Goal: Task Accomplishment & Management: Manage account settings

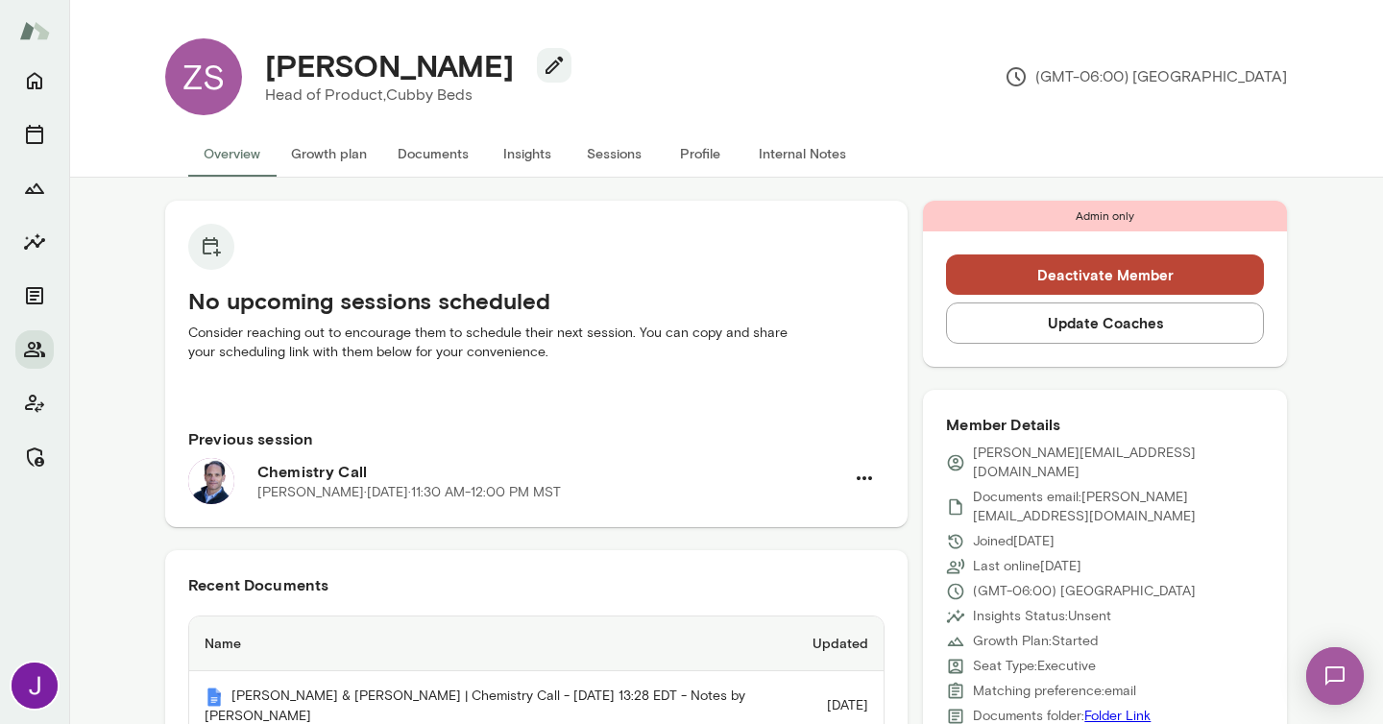
click at [1053, 265] on button "Deactivate Member" at bounding box center [1105, 275] width 318 height 40
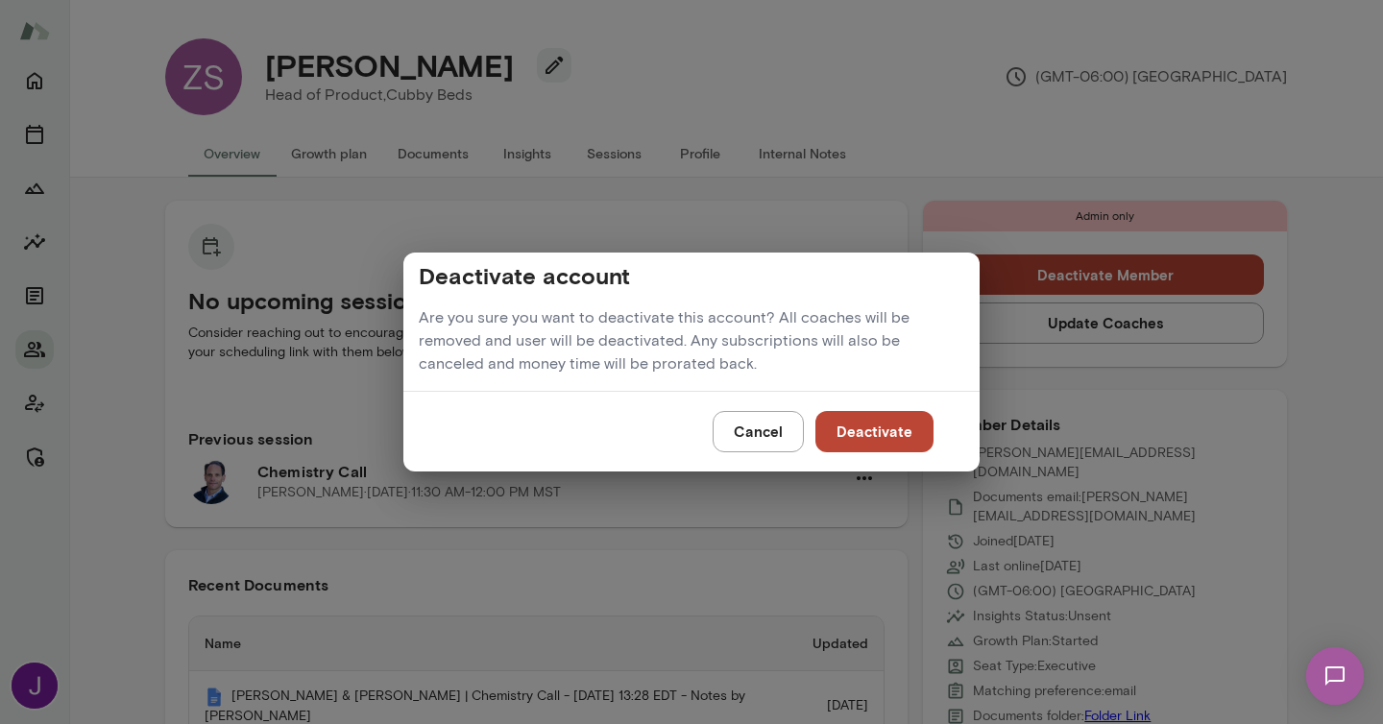
click at [888, 425] on button "Deactivate" at bounding box center [874, 431] width 118 height 40
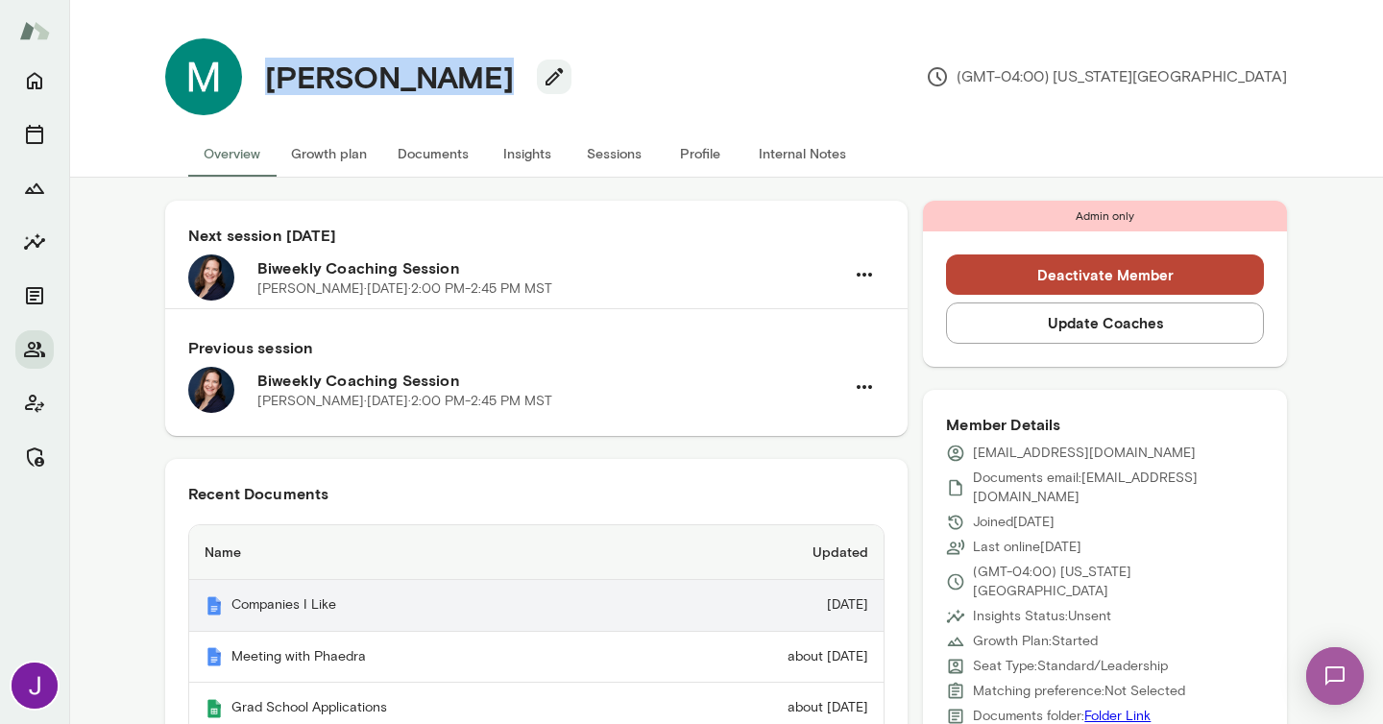
scroll to position [264, 0]
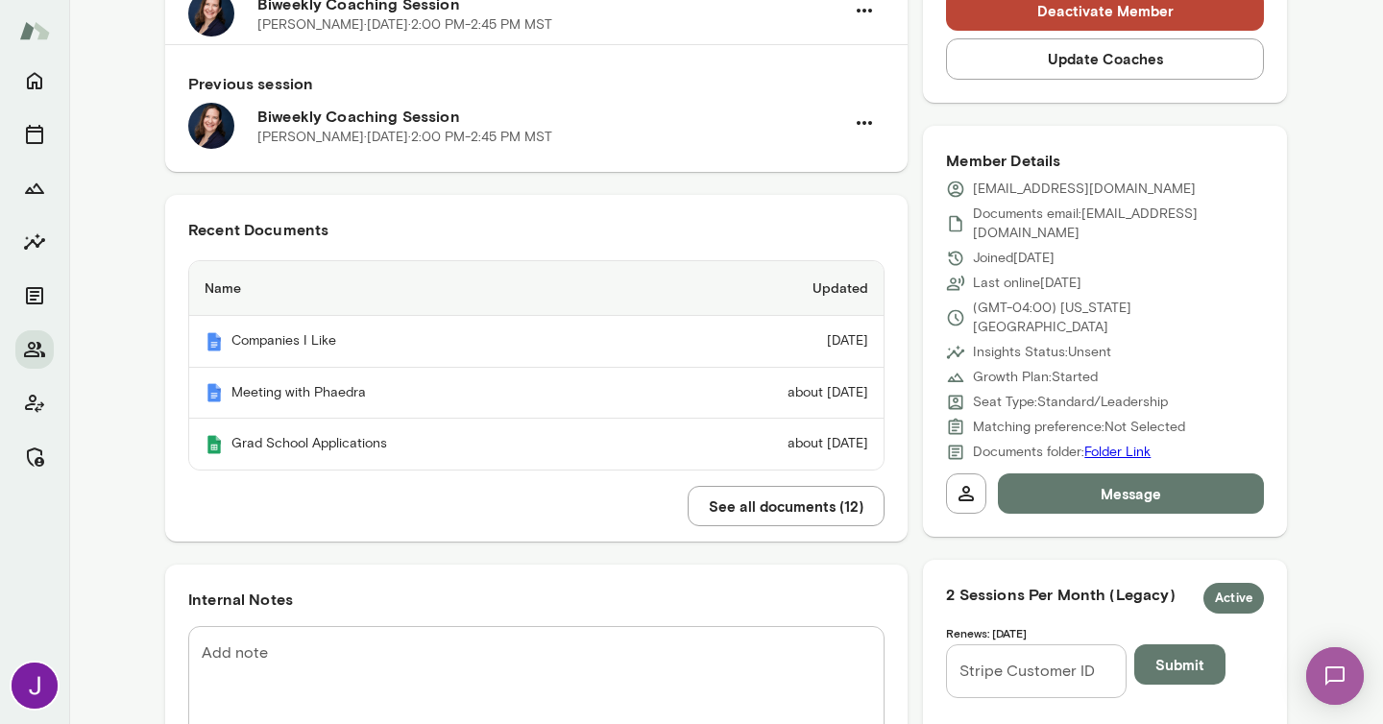
click at [333, 696] on textarea "Add note" at bounding box center [536, 697] width 669 height 110
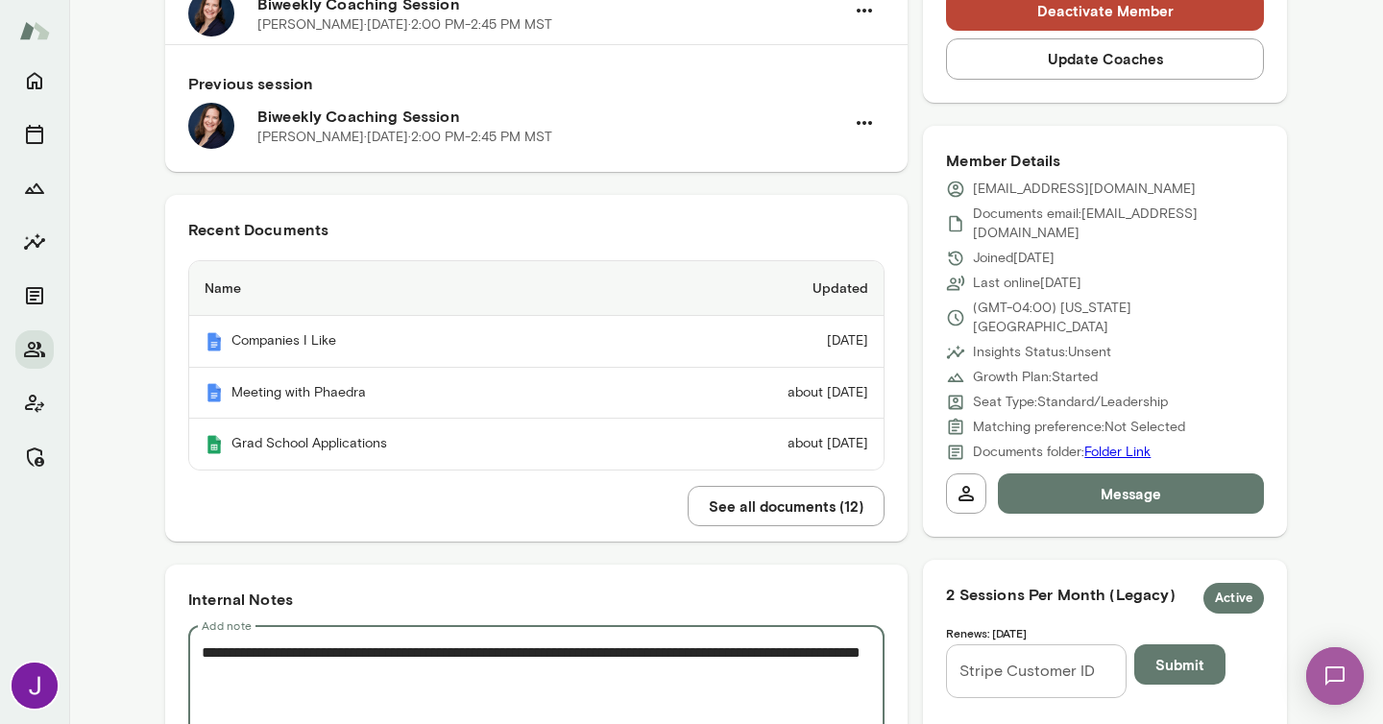
click at [317, 675] on textarea "**********" at bounding box center [536, 697] width 669 height 110
click at [417, 674] on textarea "**********" at bounding box center [536, 697] width 669 height 110
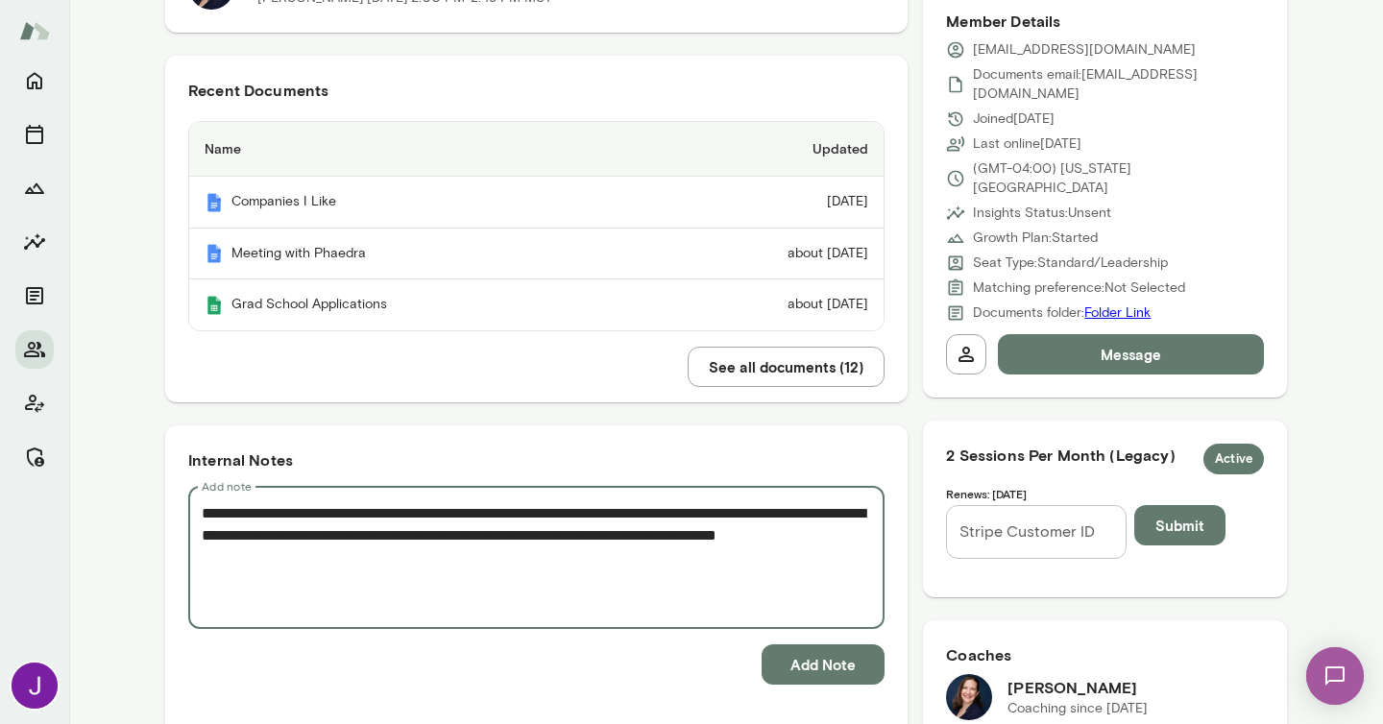
scroll to position [406, 0]
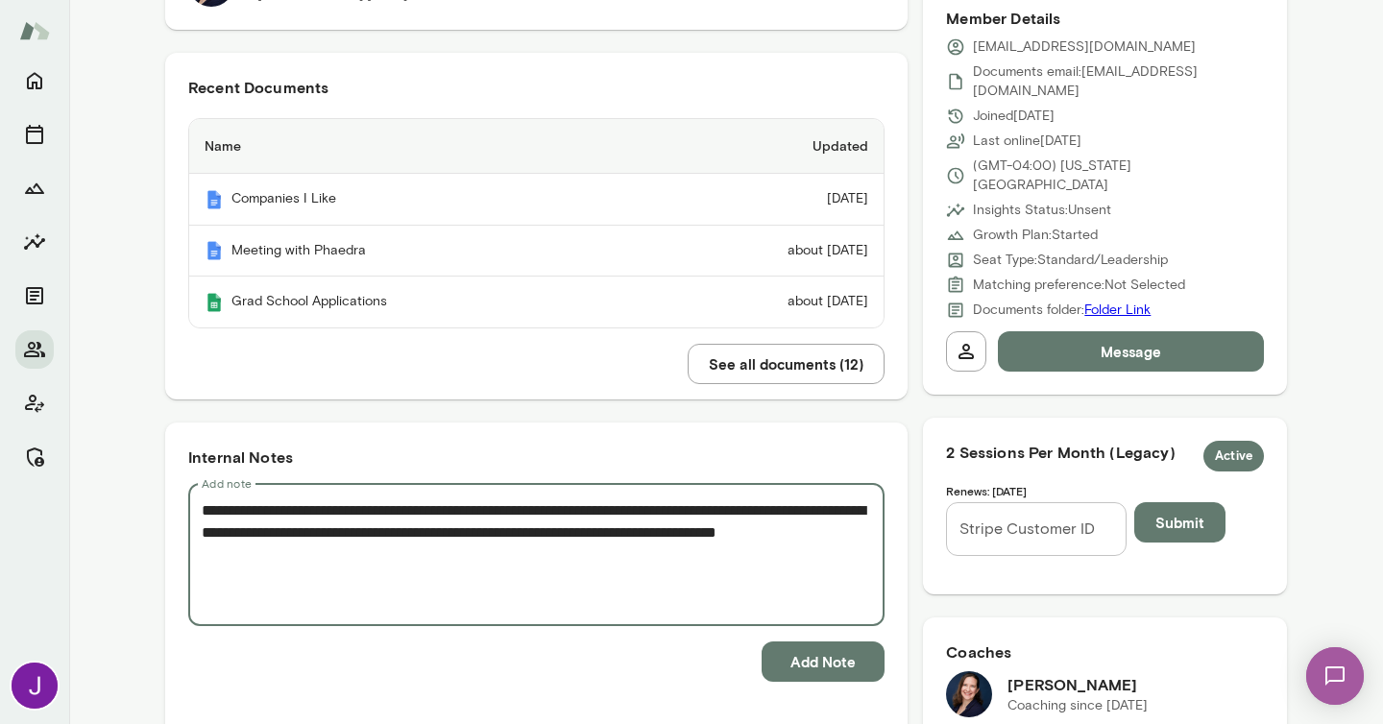
type textarea "**********"
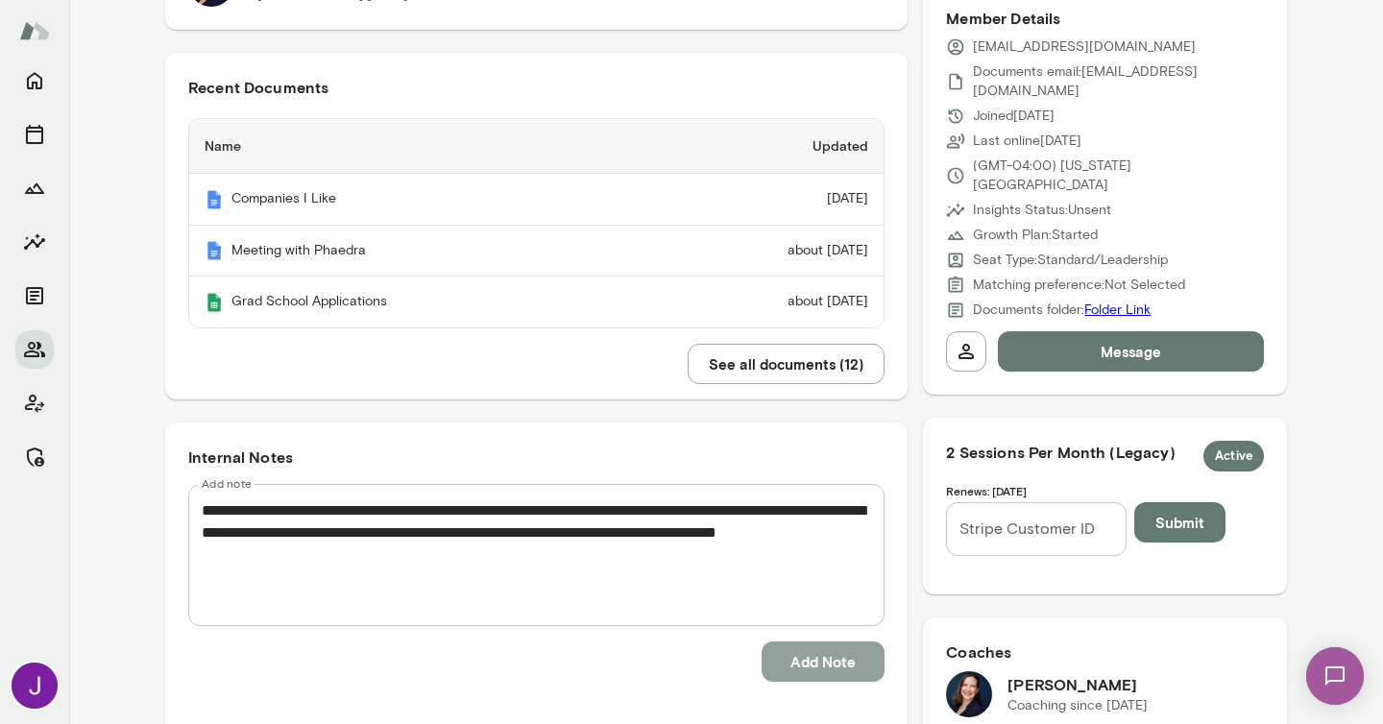
click at [816, 653] on button "Add Note" at bounding box center [823, 662] width 123 height 40
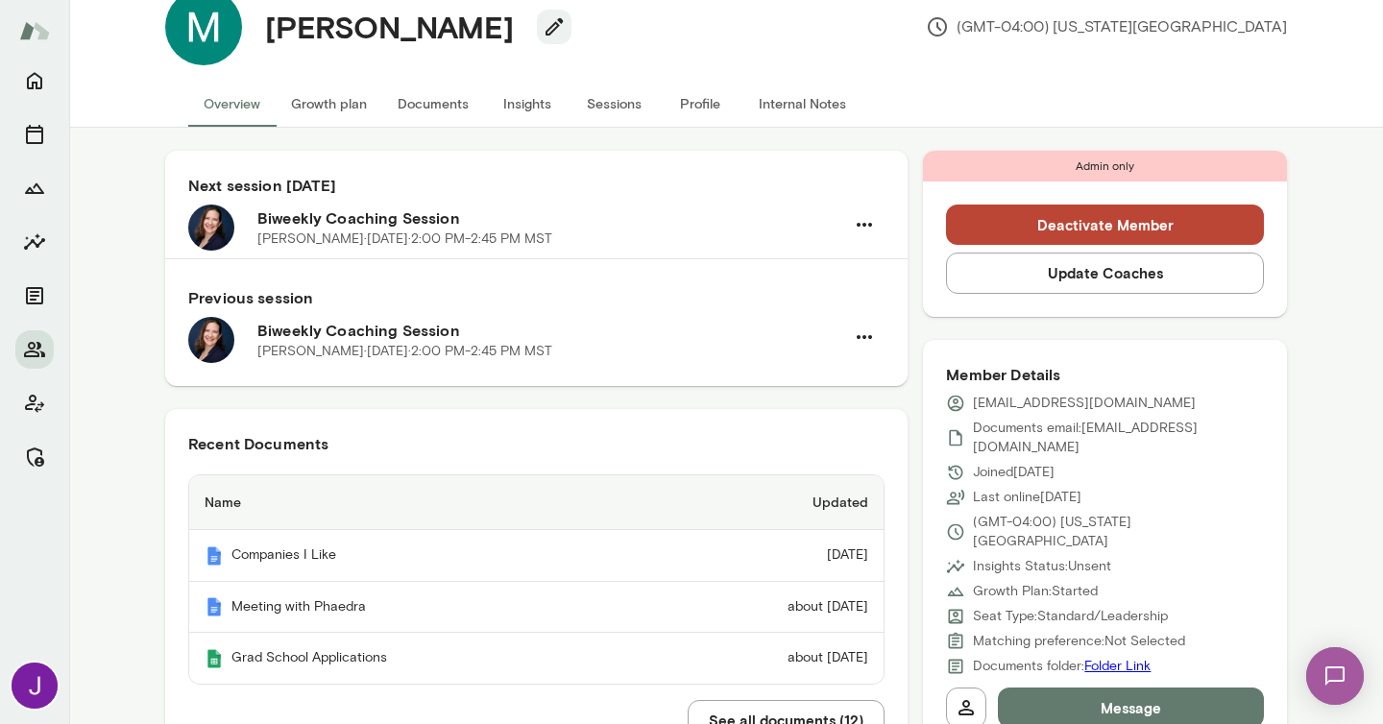
scroll to position [0, 0]
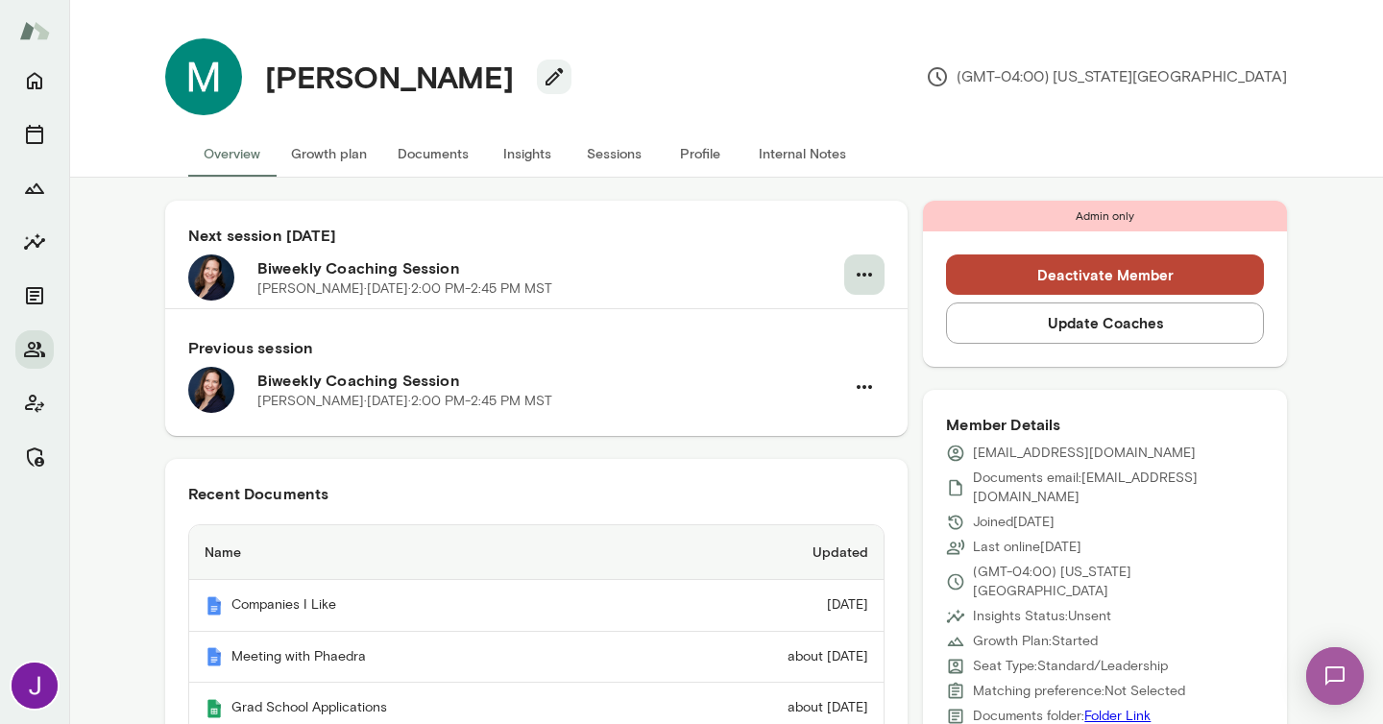
click at [875, 268] on icon "button" at bounding box center [864, 274] width 23 height 23
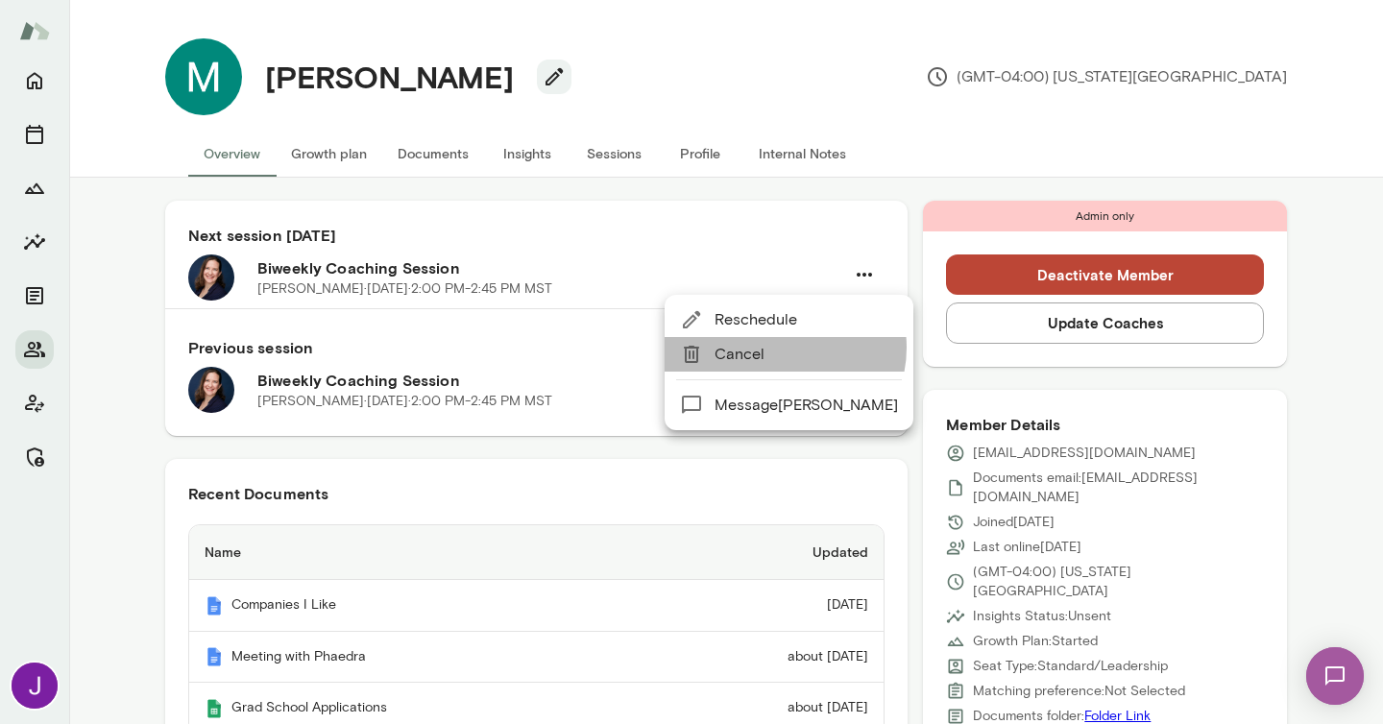
click at [784, 348] on span "Cancel" at bounding box center [806, 354] width 183 height 23
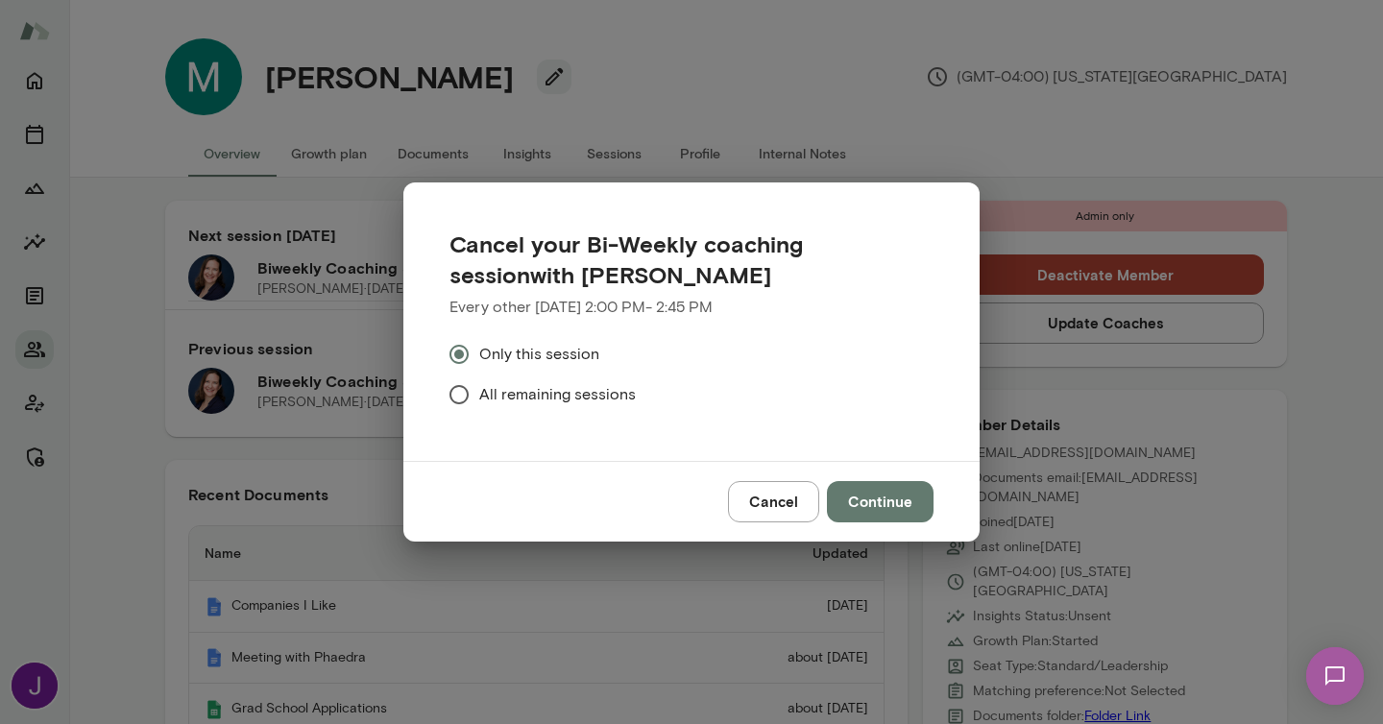
click at [573, 398] on span "All remaining sessions" at bounding box center [557, 394] width 157 height 23
click at [908, 508] on button "Continue" at bounding box center [880, 501] width 107 height 40
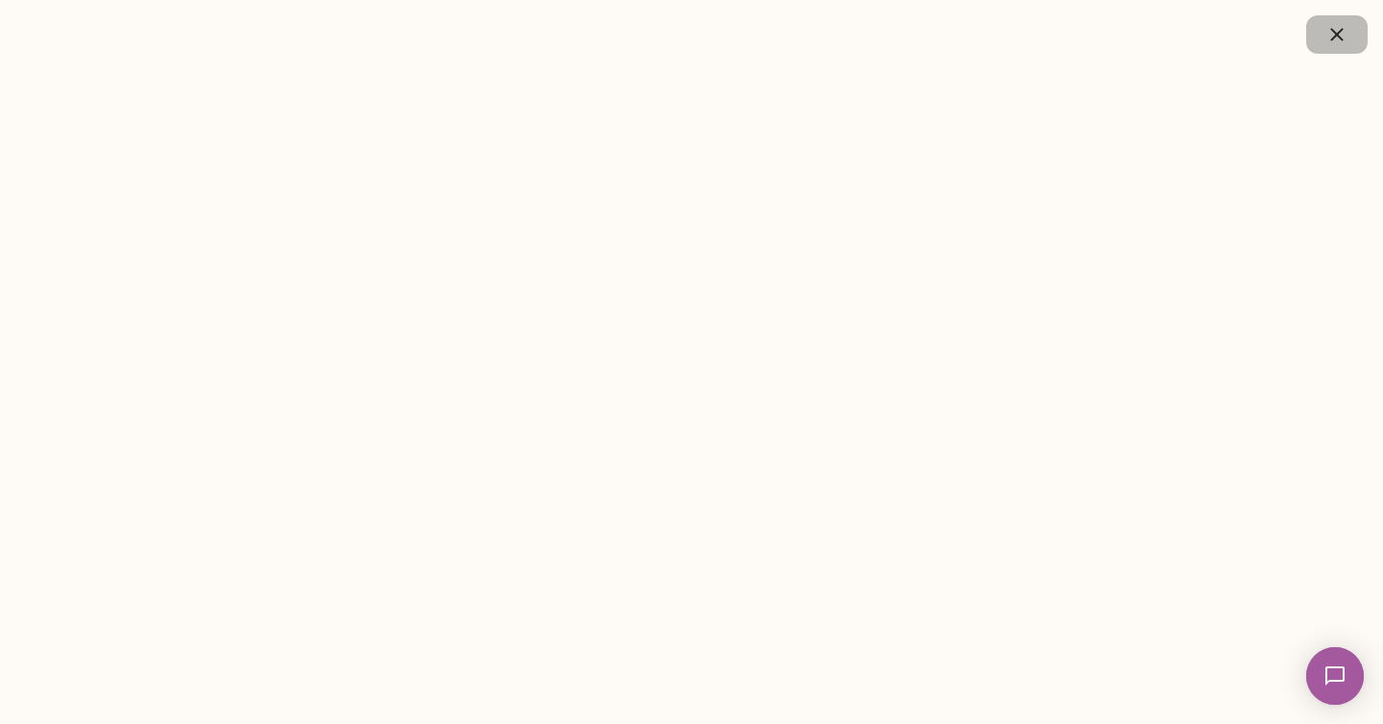
click at [1319, 52] on button "button" at bounding box center [1336, 34] width 61 height 38
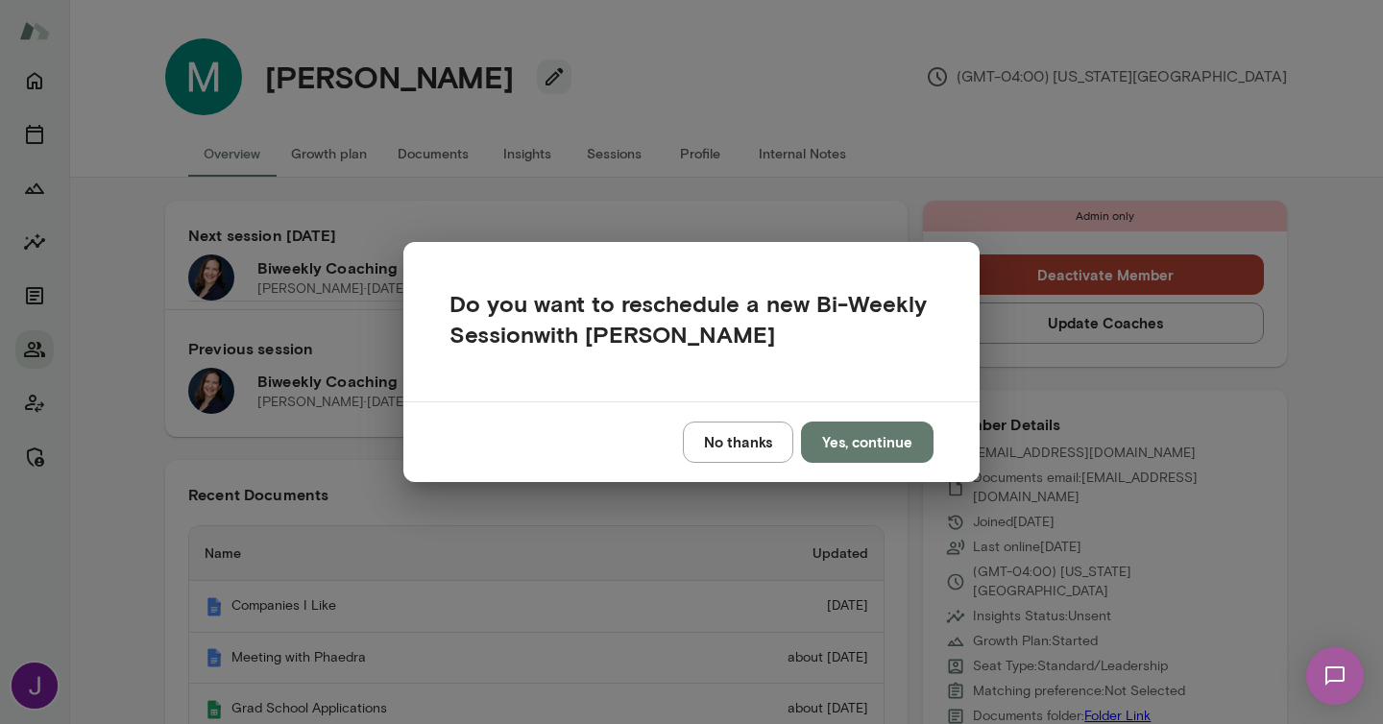
click at [780, 447] on button "No thanks" at bounding box center [738, 442] width 110 height 40
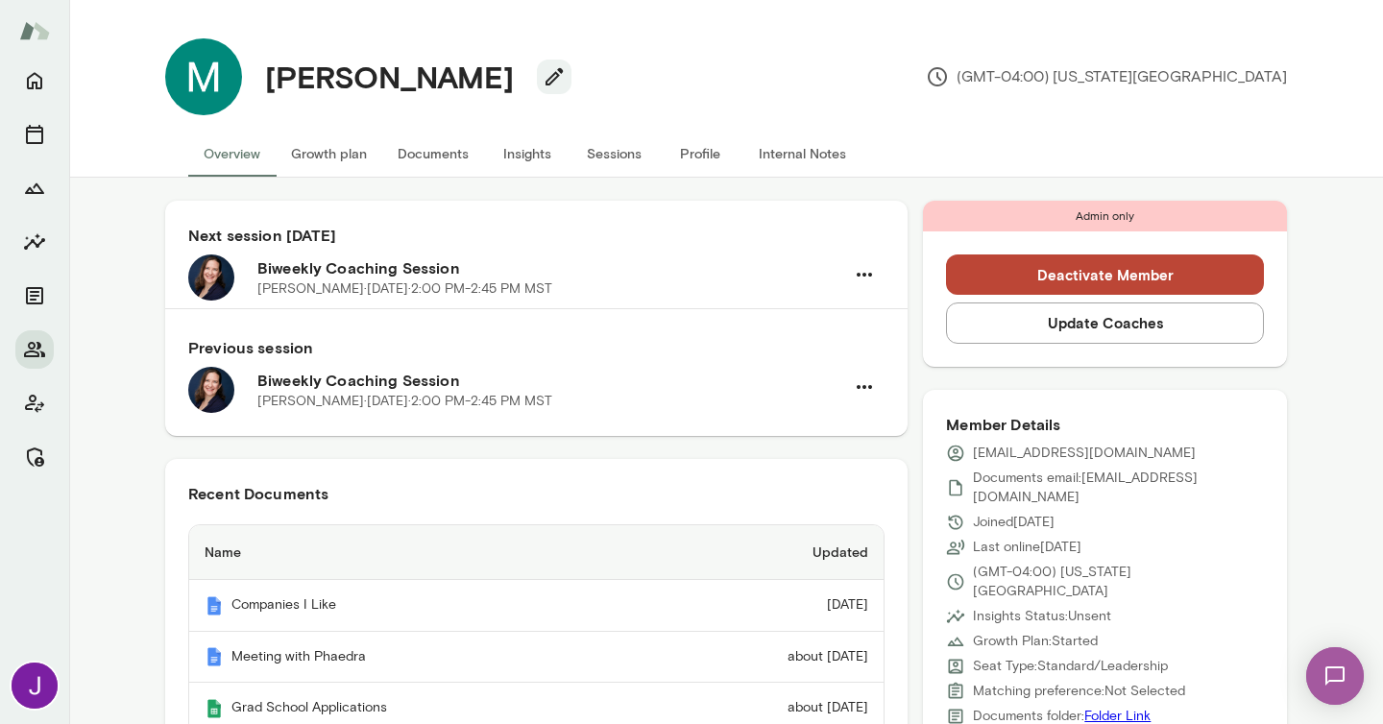
click at [1087, 267] on button "Deactivate Member" at bounding box center [1105, 275] width 318 height 40
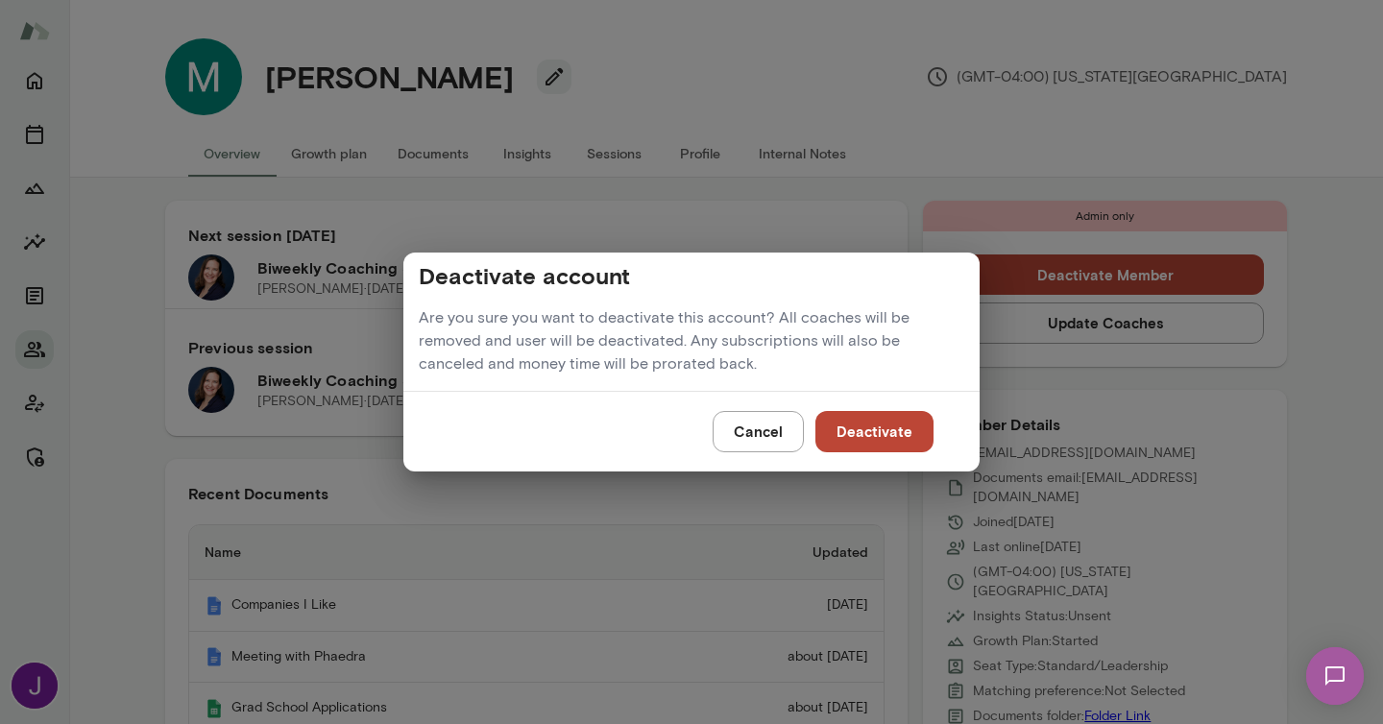
click at [854, 439] on button "Deactivate" at bounding box center [874, 431] width 118 height 40
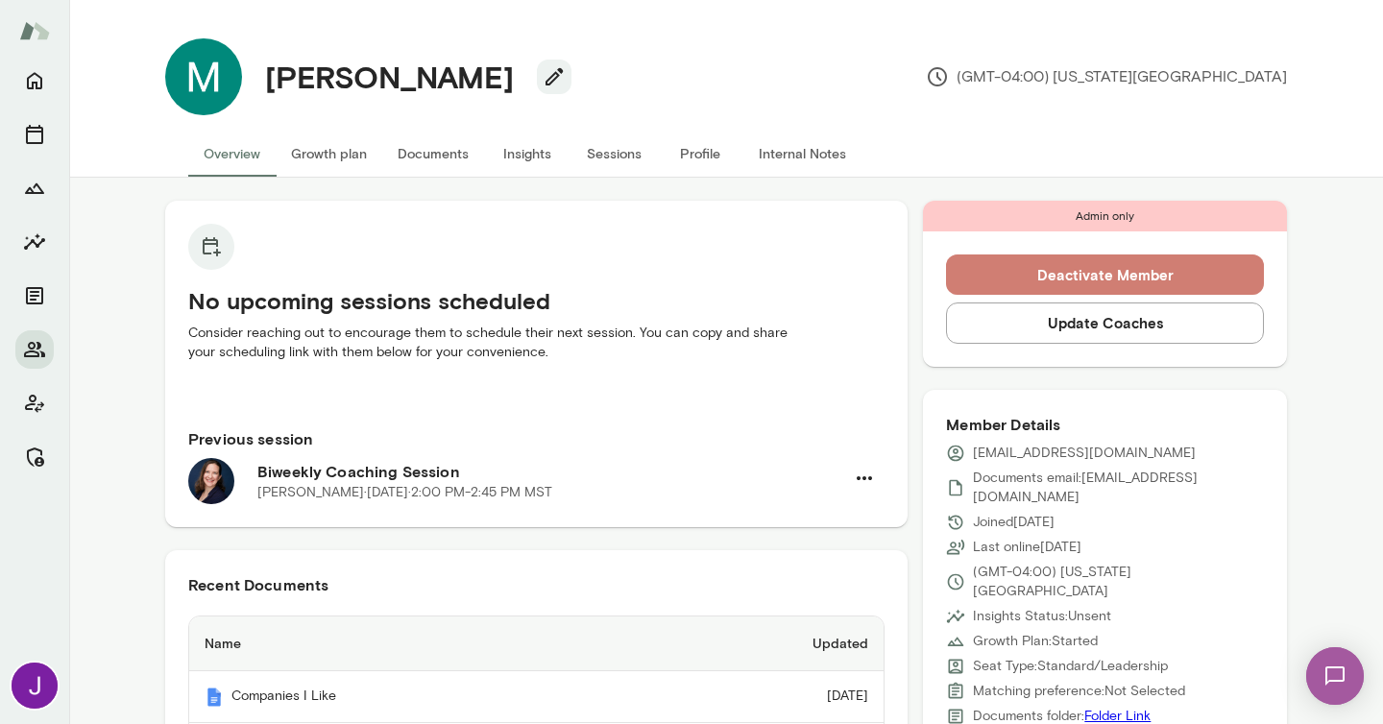
click at [1032, 279] on button "Deactivate Member" at bounding box center [1105, 275] width 318 height 40
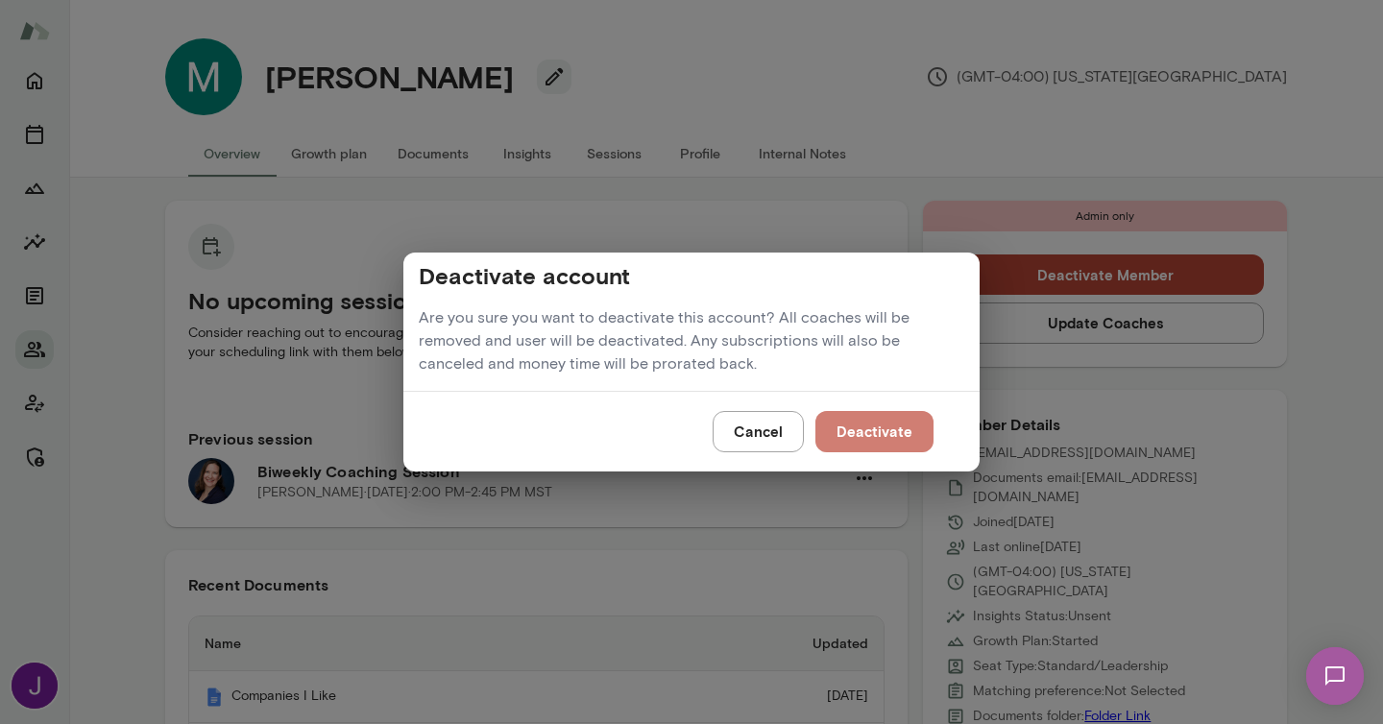
click at [888, 426] on button "Deactivate" at bounding box center [874, 431] width 118 height 40
